Goal: Check status: Check status

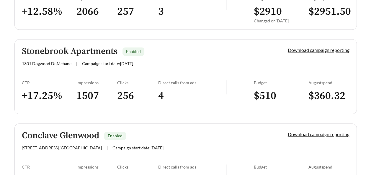
scroll to position [1375, 0]
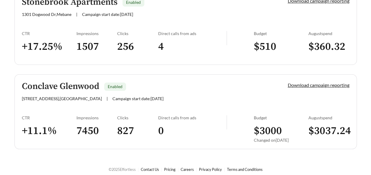
click at [89, 86] on h5 "Conclave Glenwood" at bounding box center [60, 87] width 77 height 10
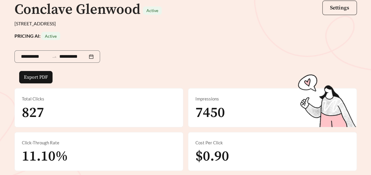
scroll to position [51, 0]
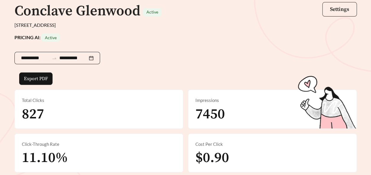
click at [97, 58] on div "**********" at bounding box center [57, 58] width 86 height 12
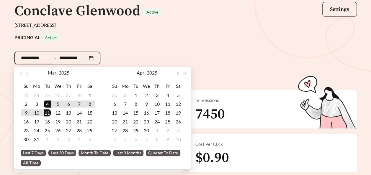
click at [179, 72] on button "button" at bounding box center [178, 73] width 8 height 12
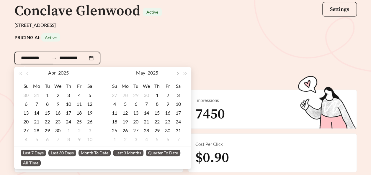
click at [179, 72] on button "button" at bounding box center [178, 73] width 8 height 12
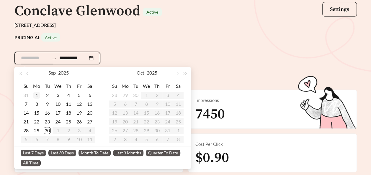
type input "**********"
click at [36, 97] on div "1" at bounding box center [36, 95] width 7 height 7
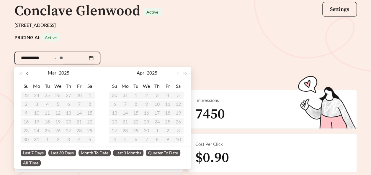
click at [28, 72] on button "button" at bounding box center [28, 73] width 8 height 12
click at [179, 71] on button "button" at bounding box center [178, 73] width 8 height 12
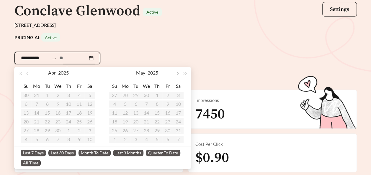
click at [179, 71] on button "button" at bounding box center [178, 73] width 8 height 12
click at [28, 74] on span "button" at bounding box center [27, 73] width 3 height 3
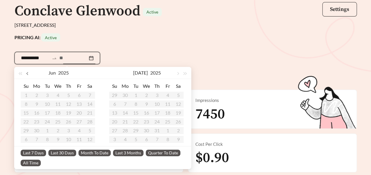
click at [28, 74] on span "button" at bounding box center [27, 73] width 3 height 3
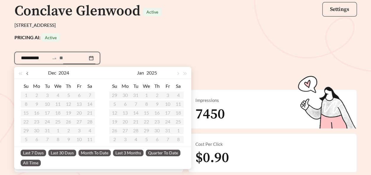
click at [28, 74] on span "button" at bounding box center [27, 73] width 3 height 3
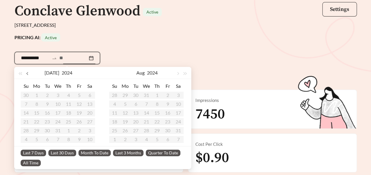
click at [28, 74] on span "button" at bounding box center [27, 73] width 3 height 3
click at [177, 73] on span "button" at bounding box center [177, 73] width 3 height 3
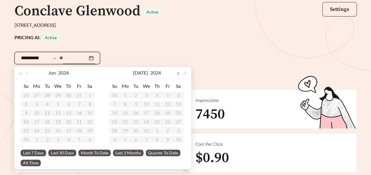
click at [177, 73] on span "button" at bounding box center [177, 73] width 3 height 3
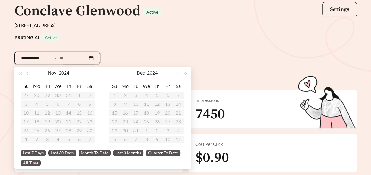
click at [177, 73] on span "button" at bounding box center [177, 73] width 3 height 3
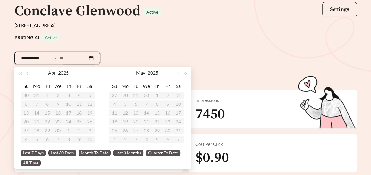
click at [177, 73] on span "button" at bounding box center [177, 73] width 3 height 3
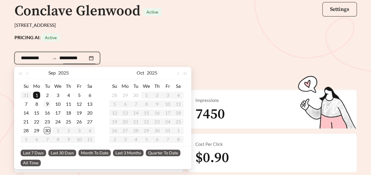
type input "**********"
click at [43, 131] on td "30" at bounding box center [47, 130] width 11 height 9
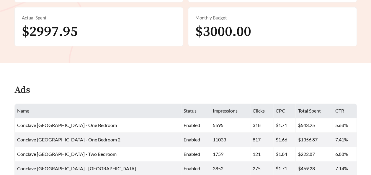
scroll to position [221, 0]
